Goal: Navigation & Orientation: Find specific page/section

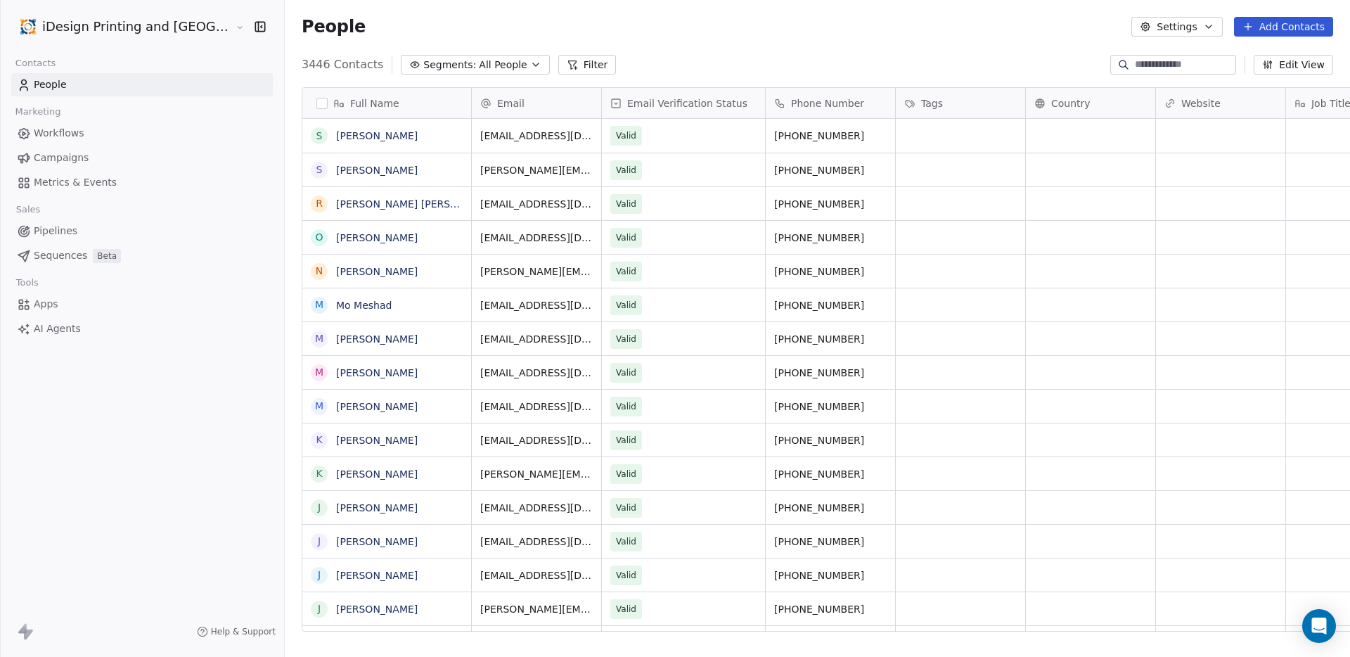
scroll to position [568, 1103]
click at [58, 92] on link "People" at bounding box center [142, 84] width 262 height 23
click at [75, 156] on span "Campaigns" at bounding box center [61, 157] width 55 height 15
